Goal: Task Accomplishment & Management: Manage account settings

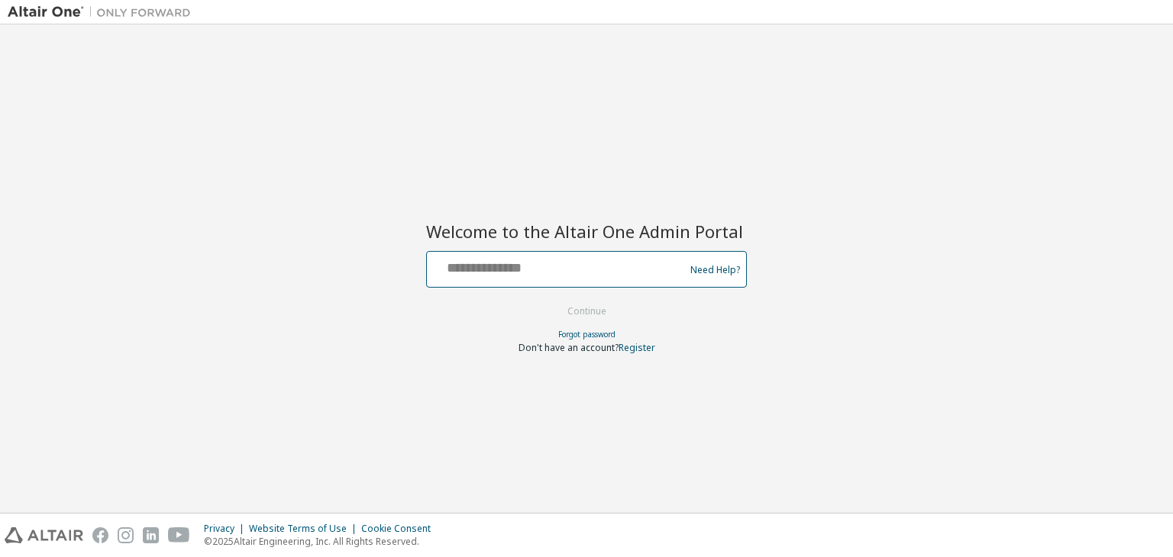
click at [551, 276] on input "text" at bounding box center [558, 266] width 250 height 22
type input "**********"
click at [593, 312] on button "Continue" at bounding box center [586, 311] width 71 height 23
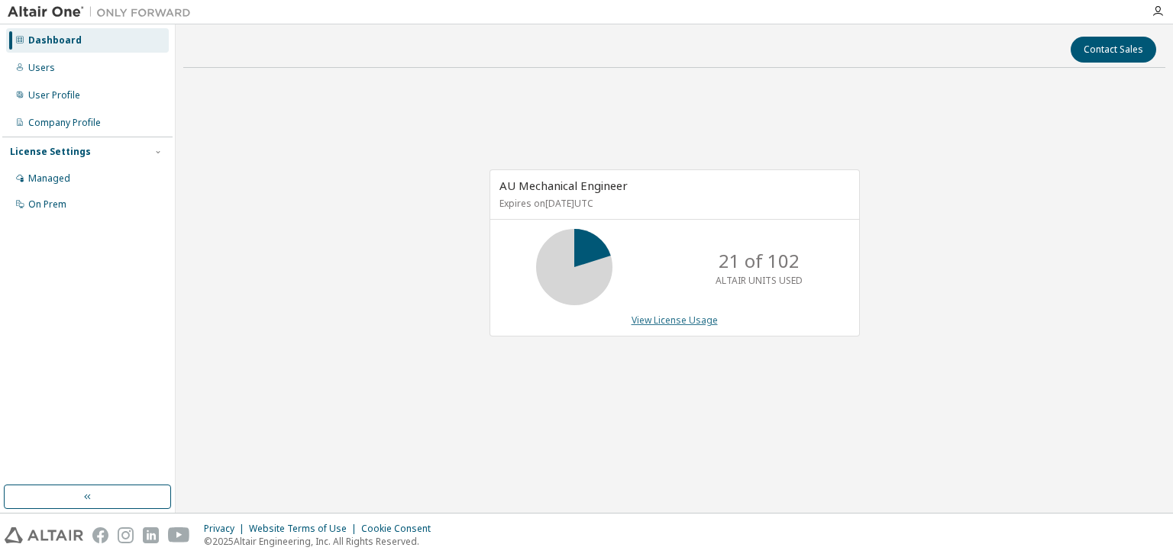
click at [635, 318] on link "View License Usage" at bounding box center [674, 320] width 86 height 13
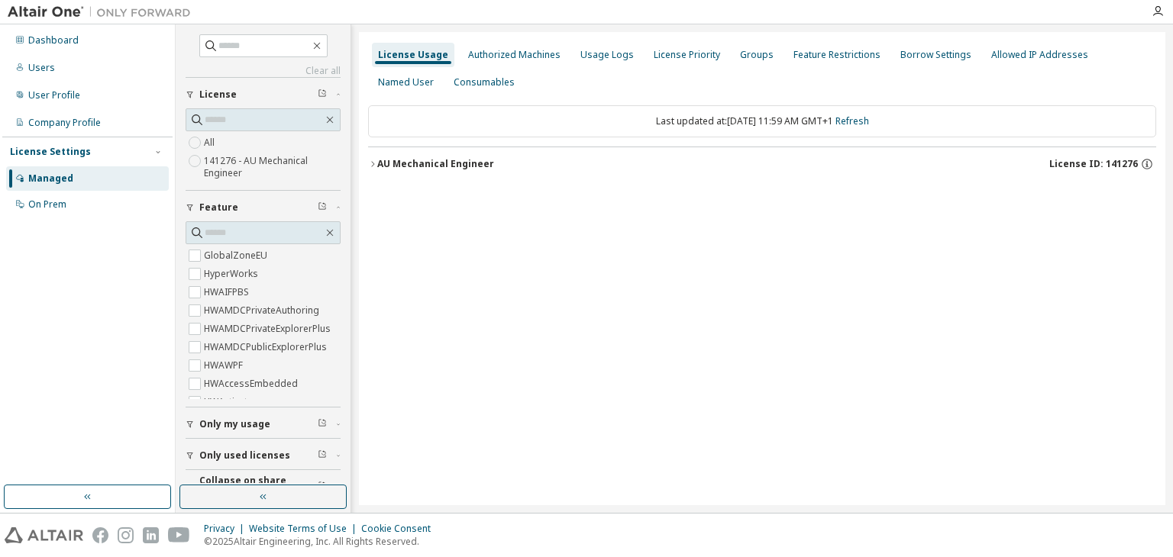
click at [374, 166] on icon "button" at bounding box center [372, 164] width 9 height 9
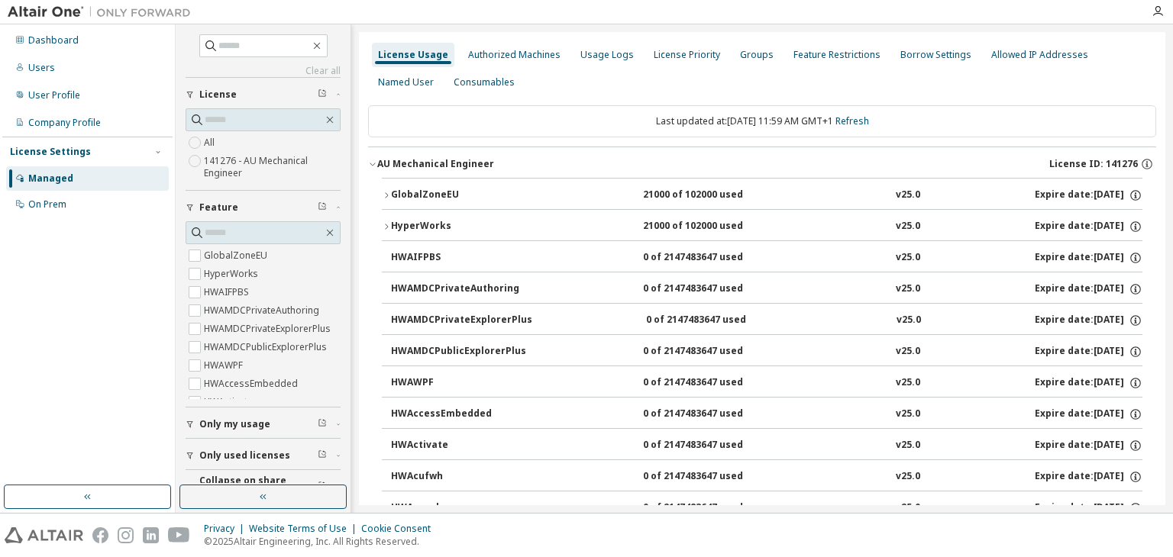
click at [388, 227] on icon "button" at bounding box center [386, 226] width 9 height 9
